Goal: Task Accomplishment & Management: Complete application form

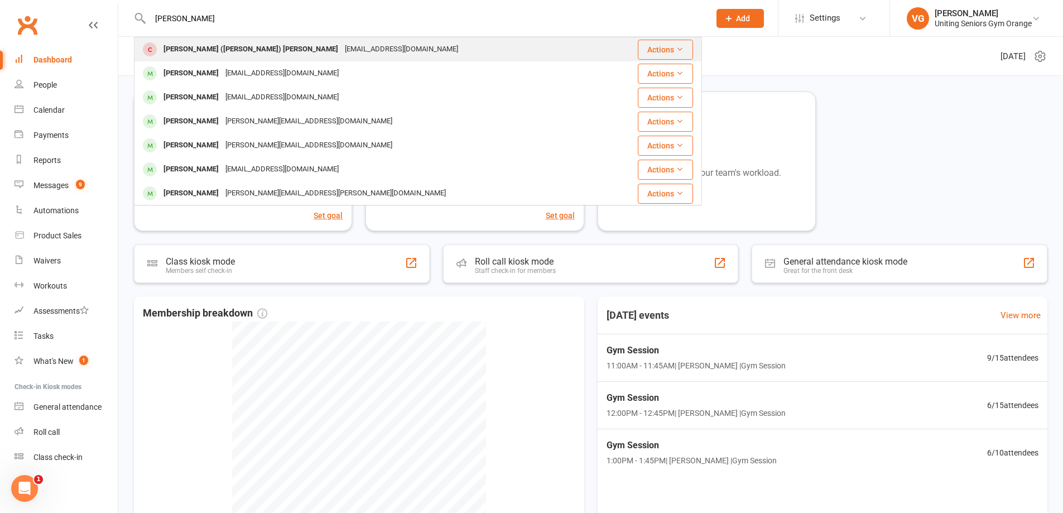
type input "[PERSON_NAME]"
click at [341, 50] on div "[EMAIL_ADDRESS][DOMAIN_NAME]" at bounding box center [401, 49] width 120 height 16
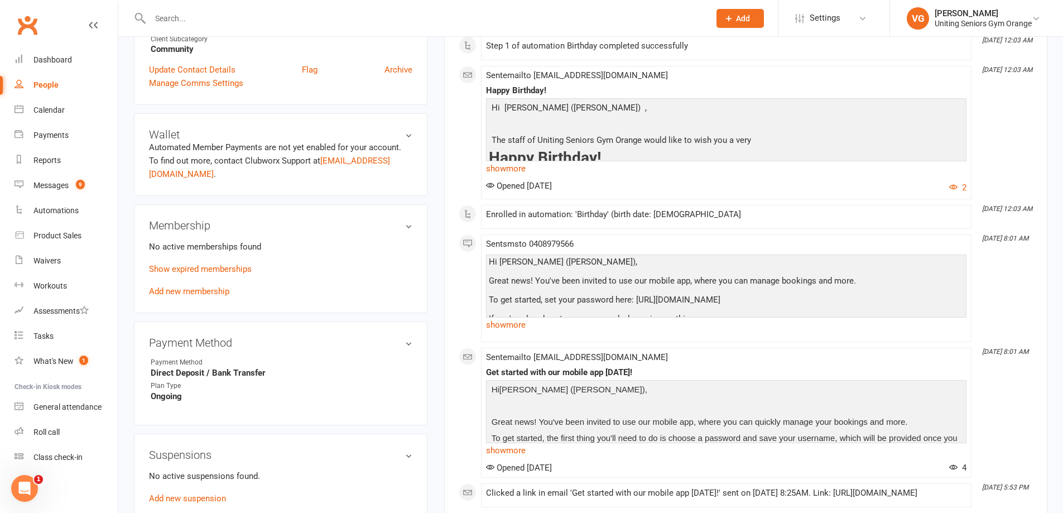
scroll to position [390, 0]
click at [209, 287] on link "Add new membership" at bounding box center [189, 292] width 80 height 10
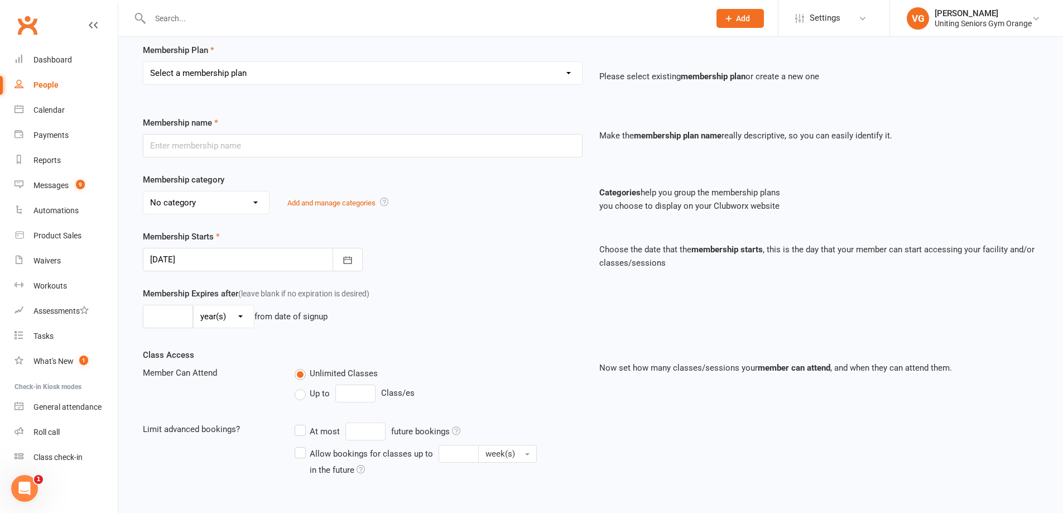
scroll to position [196, 0]
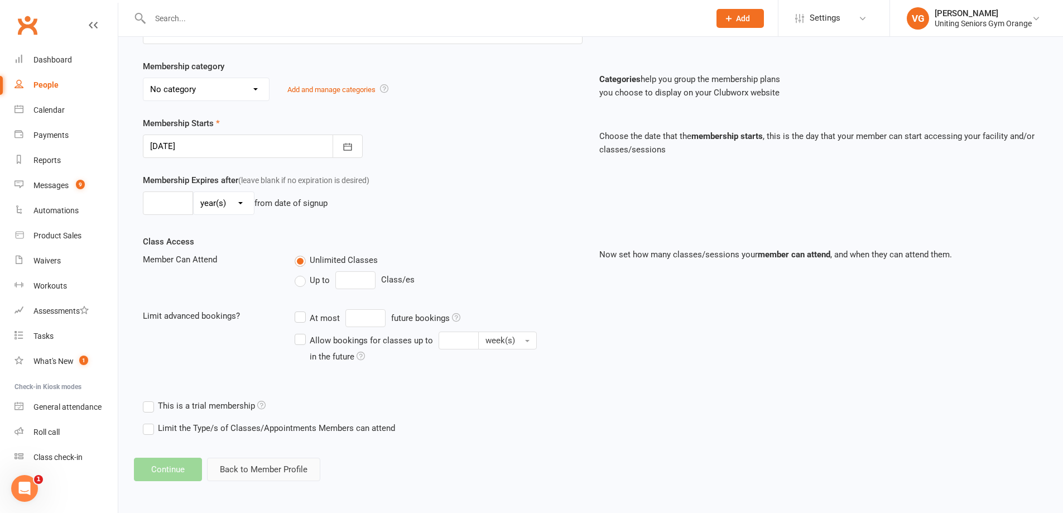
click at [247, 470] on button "Back to Member Profile" at bounding box center [263, 468] width 113 height 23
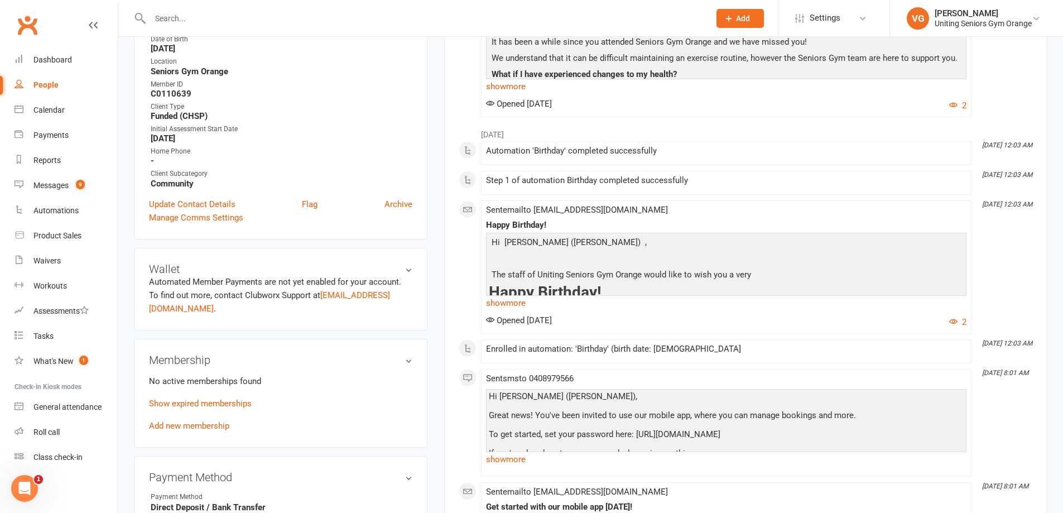
scroll to position [279, 0]
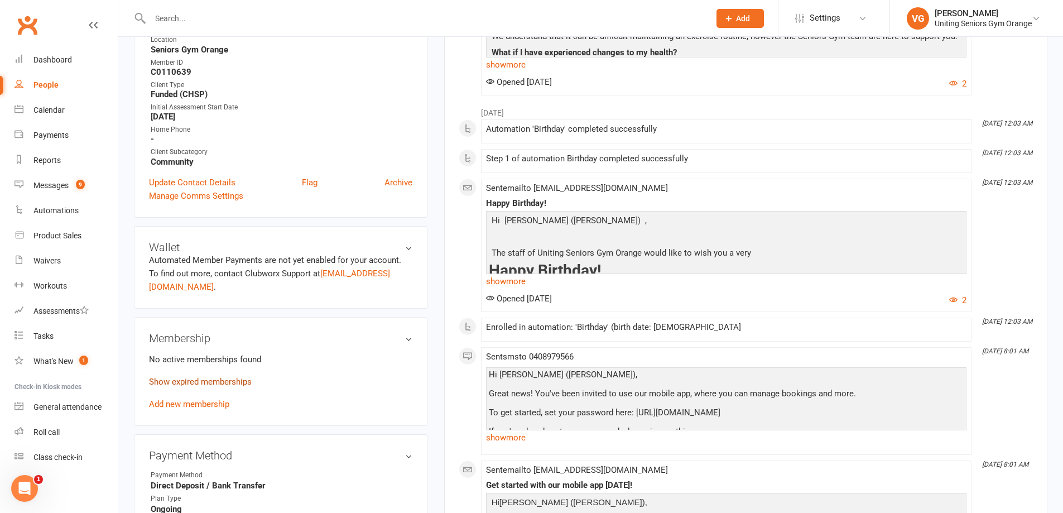
click at [215, 377] on link "Show expired memberships" at bounding box center [200, 382] width 103 height 10
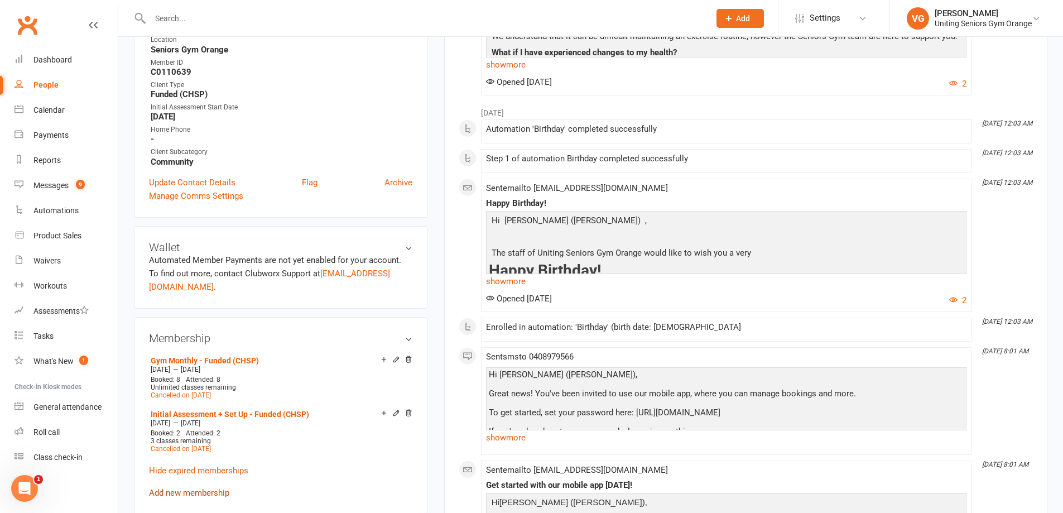
click at [199, 488] on link "Add new membership" at bounding box center [189, 493] width 80 height 10
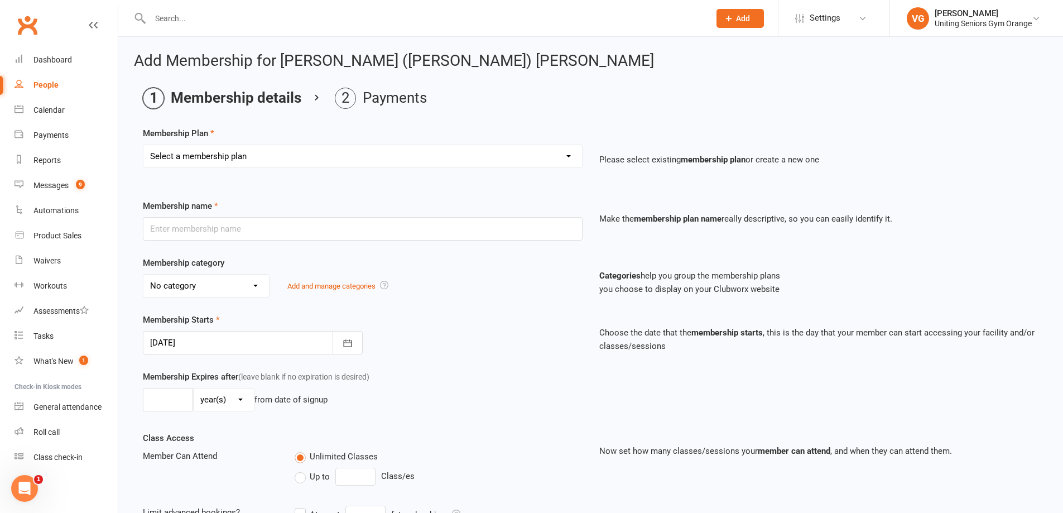
click at [224, 152] on select "Select a membership plan Create new Membership Plan Initial Assessment + Set Up…" at bounding box center [362, 156] width 438 height 22
select select "6"
click at [143, 145] on select "Select a membership plan Create new Membership Plan Initial Assessment + Set Up…" at bounding box center [362, 156] width 438 height 22
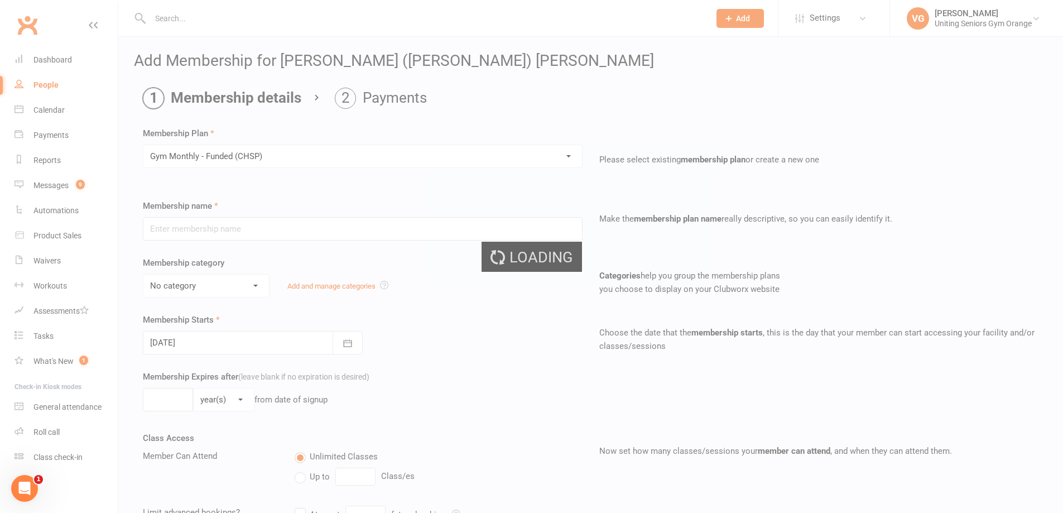
type input "Gym Monthly - Funded (CHSP)"
select select "3"
type input "0"
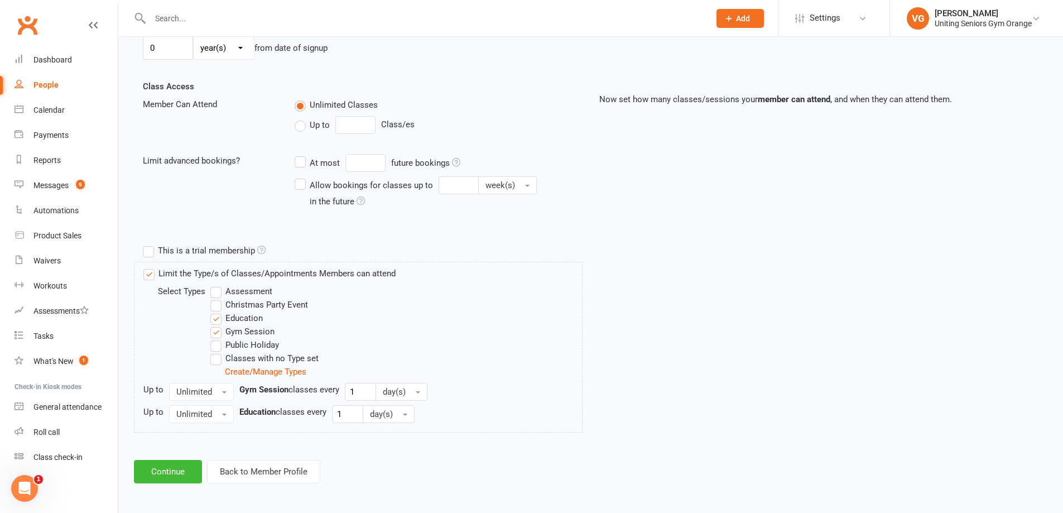
scroll to position [354, 0]
drag, startPoint x: 210, startPoint y: 383, endPoint x: 208, endPoint y: 393, distance: 9.9
click at [210, 384] on button "Unlimited" at bounding box center [201, 389] width 65 height 18
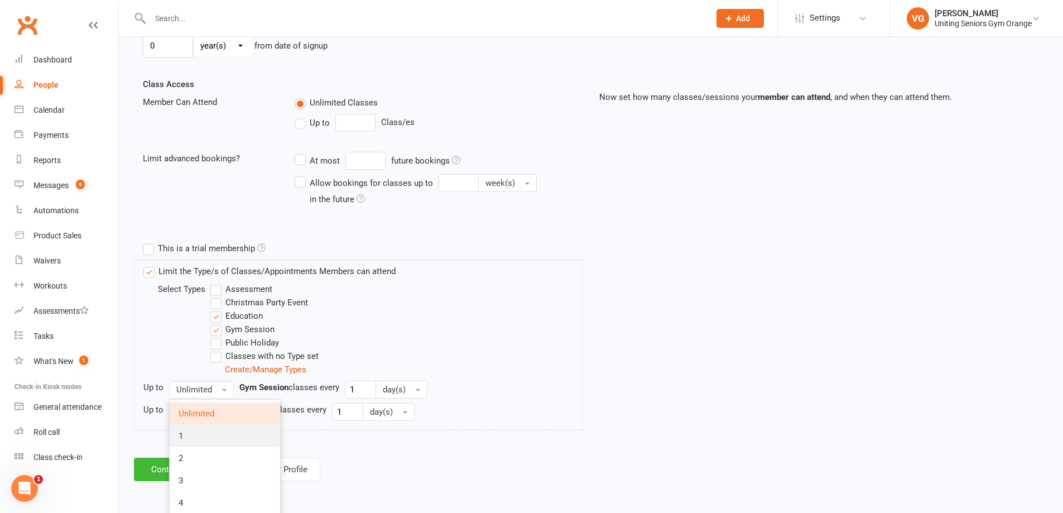
click at [201, 430] on link "1" at bounding box center [225, 436] width 110 height 22
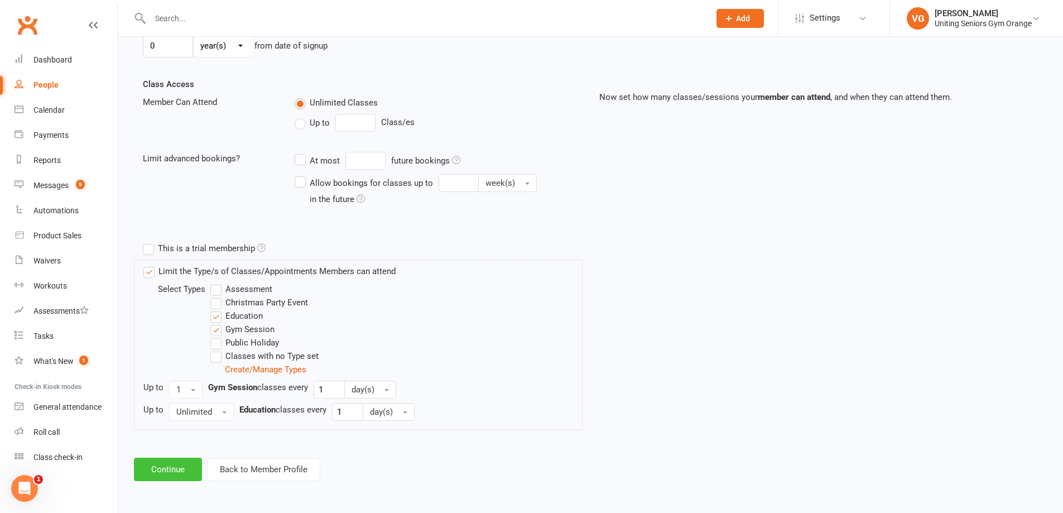
click at [171, 470] on button "Continue" at bounding box center [168, 468] width 68 height 23
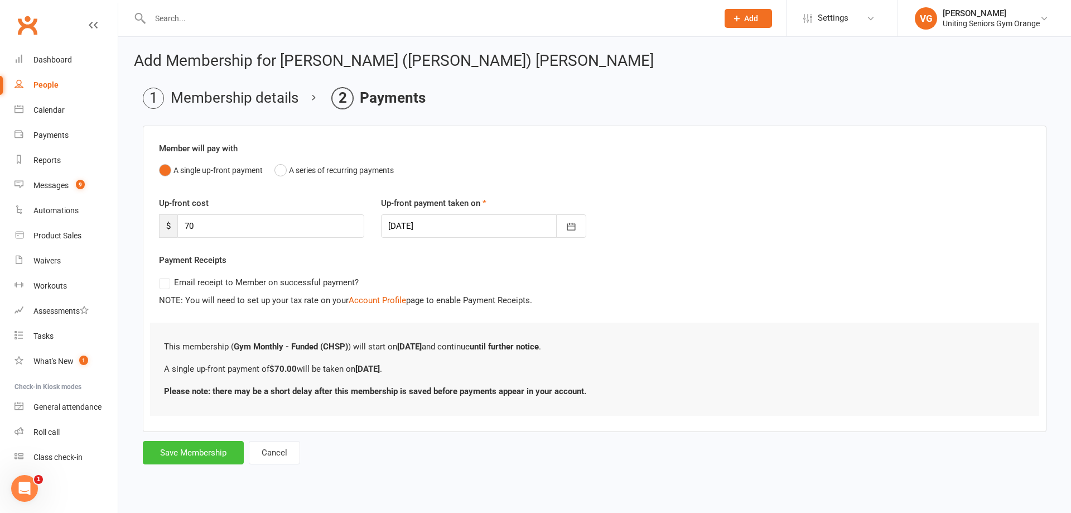
click at [194, 443] on button "Save Membership" at bounding box center [193, 452] width 101 height 23
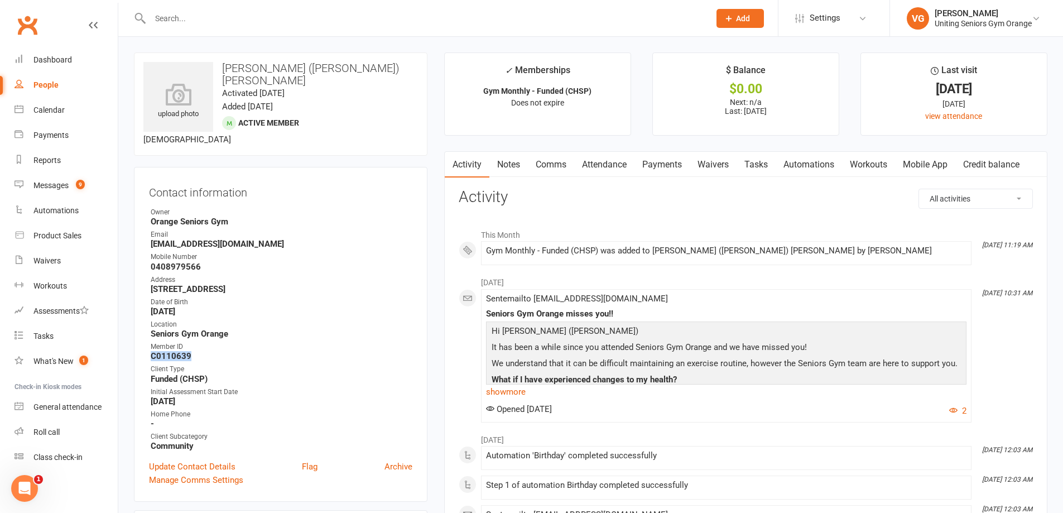
drag, startPoint x: 193, startPoint y: 341, endPoint x: 137, endPoint y: 343, distance: 55.8
click at [137, 343] on div "Contact information Owner Orange Seniors Gym Email [EMAIL_ADDRESS][DOMAIN_NAME]…" at bounding box center [280, 334] width 293 height 335
copy strong "C0110639"
click at [336, 306] on strong "[DATE]" at bounding box center [282, 311] width 262 height 10
click at [603, 166] on link "Attendance" at bounding box center [604, 165] width 60 height 26
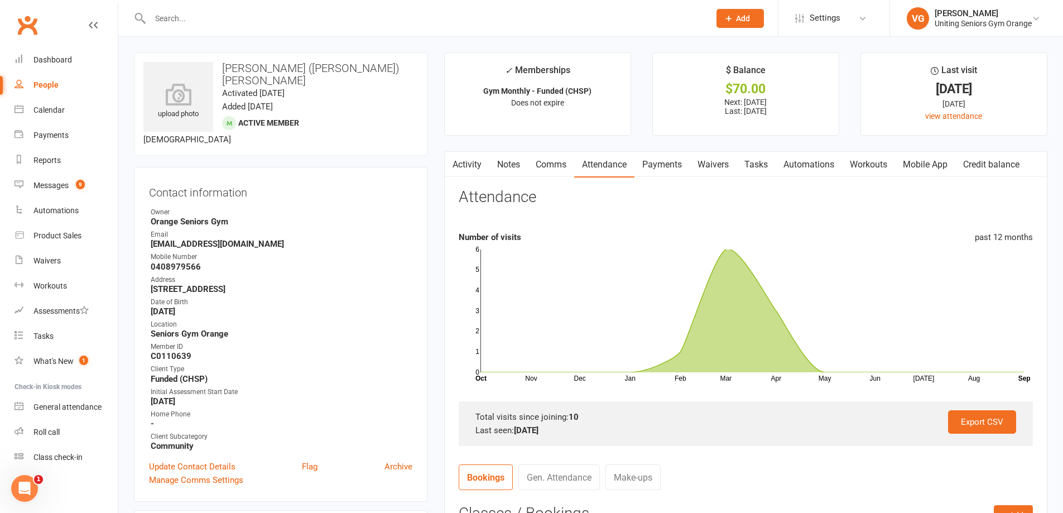
click at [217, 24] on input "text" at bounding box center [424, 19] width 555 height 16
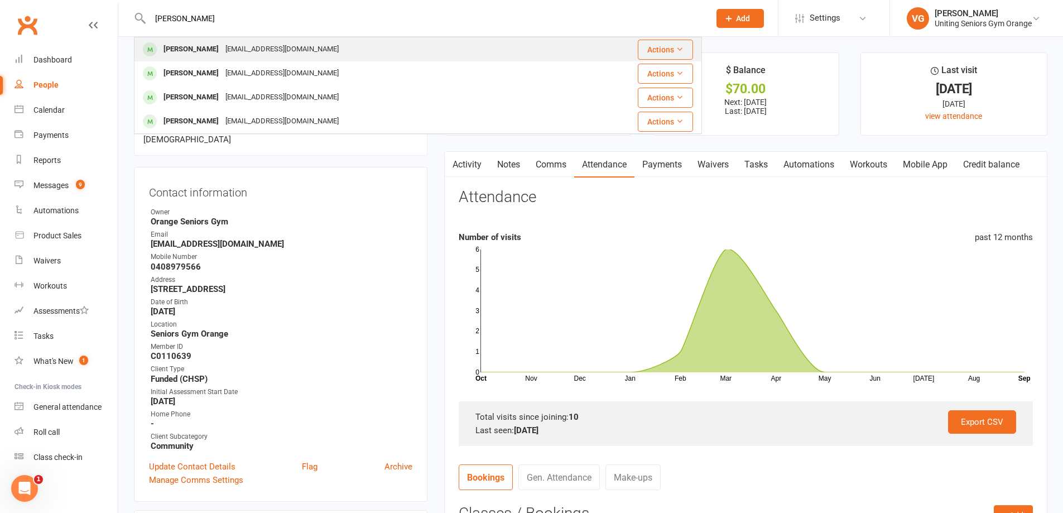
type input "[PERSON_NAME]"
click at [225, 49] on div "[EMAIL_ADDRESS][DOMAIN_NAME]" at bounding box center [282, 49] width 120 height 16
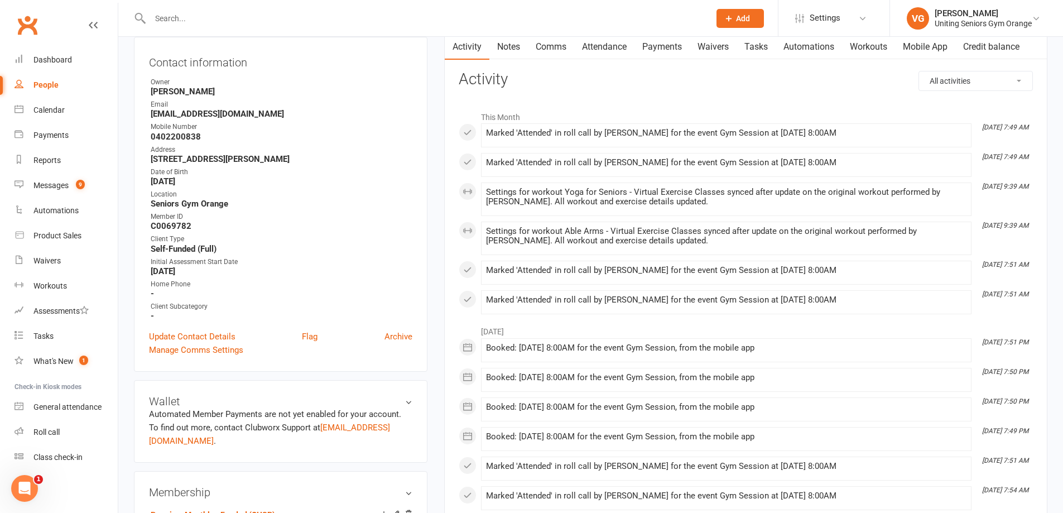
scroll to position [112, 0]
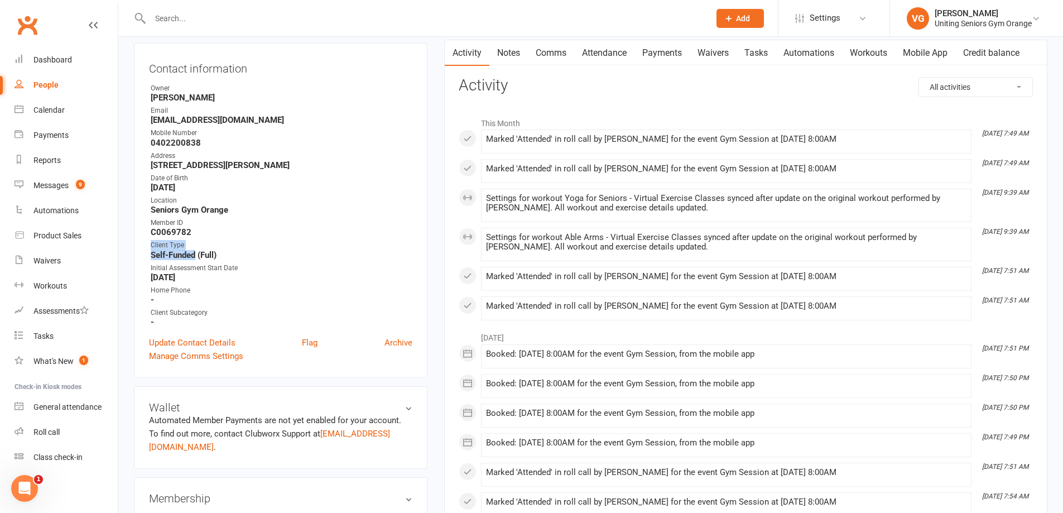
drag, startPoint x: 152, startPoint y: 244, endPoint x: 196, endPoint y: 252, distance: 44.3
click at [196, 252] on li "Client Type Self-Funded (Full)" at bounding box center [280, 250] width 263 height 20
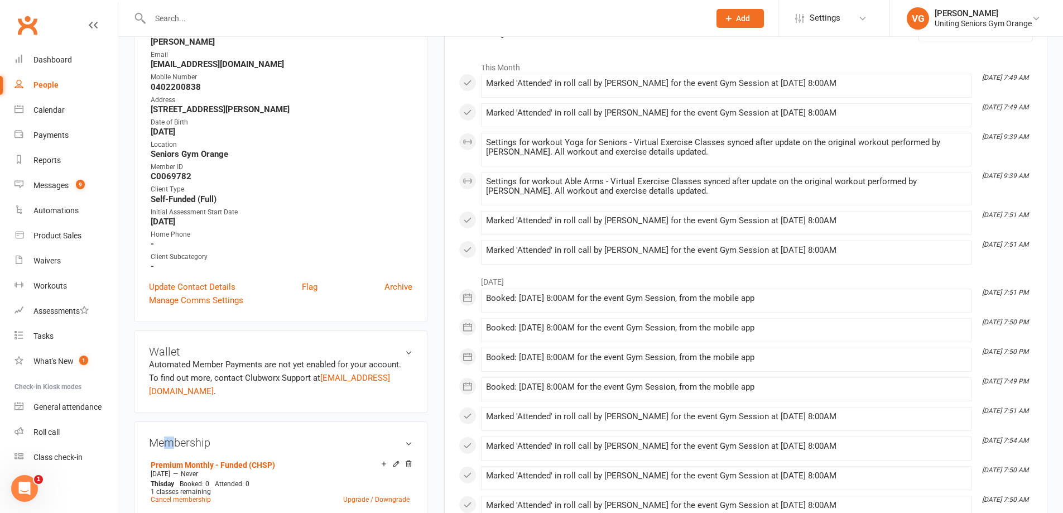
drag, startPoint x: 169, startPoint y: 430, endPoint x: 176, endPoint y: 430, distance: 6.7
click at [176, 436] on h3 "Membership" at bounding box center [280, 442] width 263 height 12
click at [335, 165] on div "Member ID" at bounding box center [282, 167] width 262 height 11
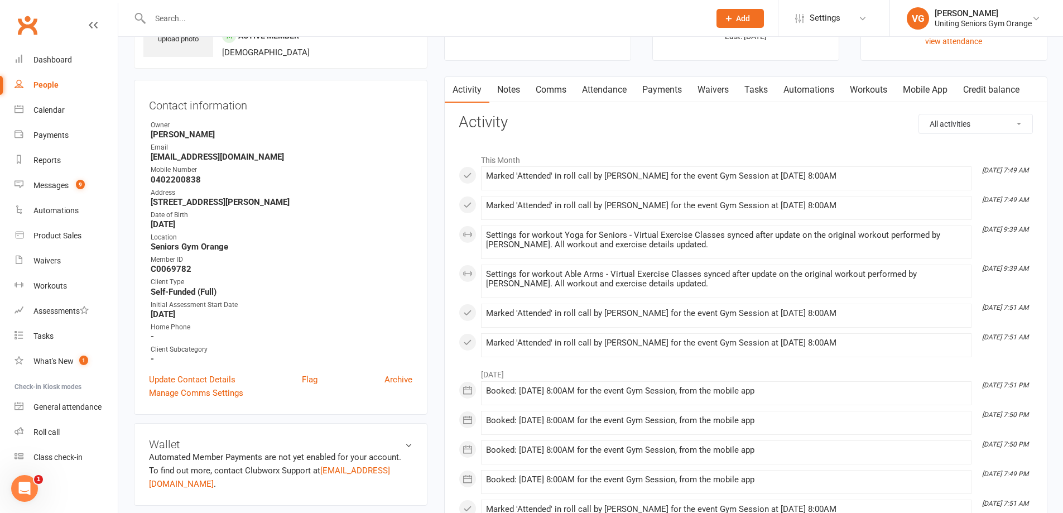
scroll to position [0, 0]
